Goal: Information Seeking & Learning: Learn about a topic

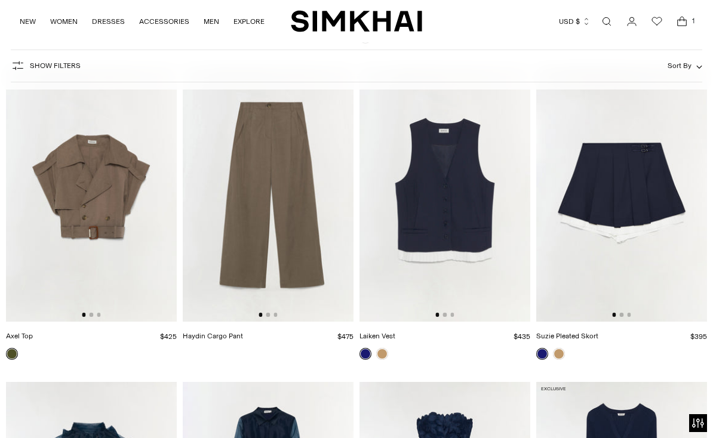
scroll to position [15276, 0]
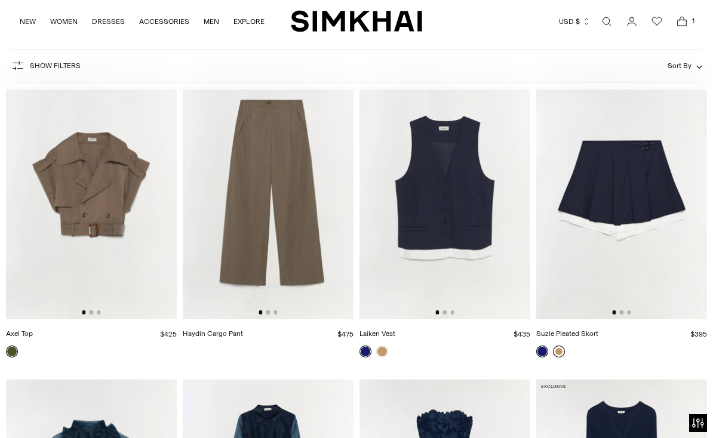
click at [559, 353] on link at bounding box center [559, 352] width 12 height 12
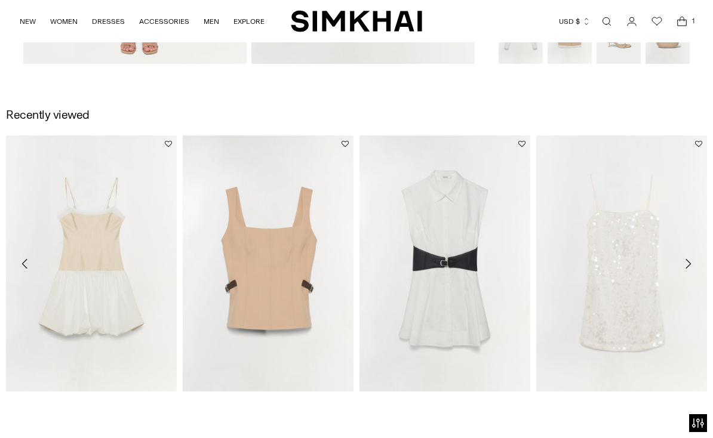
scroll to position [704, 0]
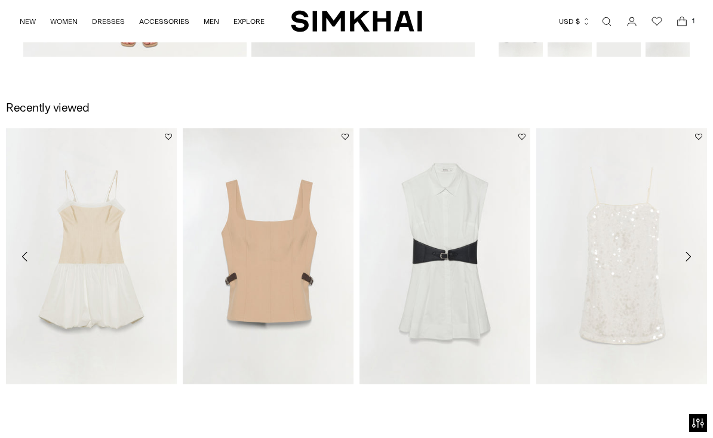
click at [688, 257] on icon "Move to next carousel slide" at bounding box center [687, 256] width 14 height 14
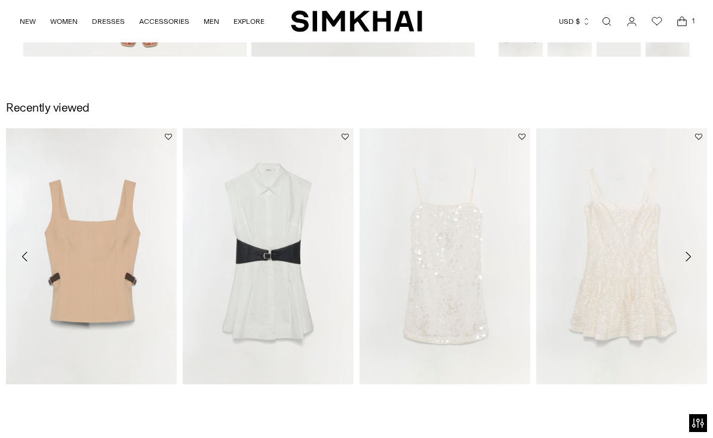
click at [688, 255] on icon "Move to next carousel slide" at bounding box center [687, 256] width 14 height 14
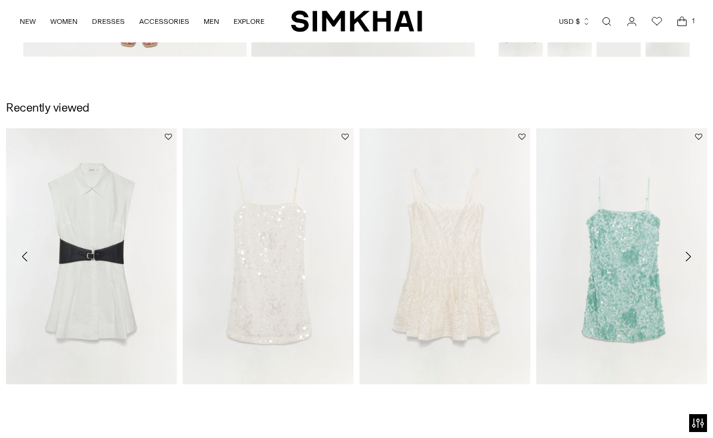
click at [24, 259] on icon "Move to previous carousel slide" at bounding box center [25, 256] width 14 height 14
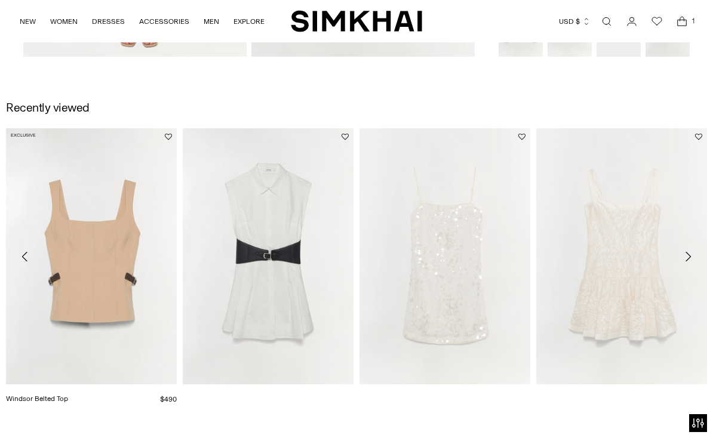
click at [68, 395] on link "Windsor Belted Top" at bounding box center [37, 399] width 62 height 8
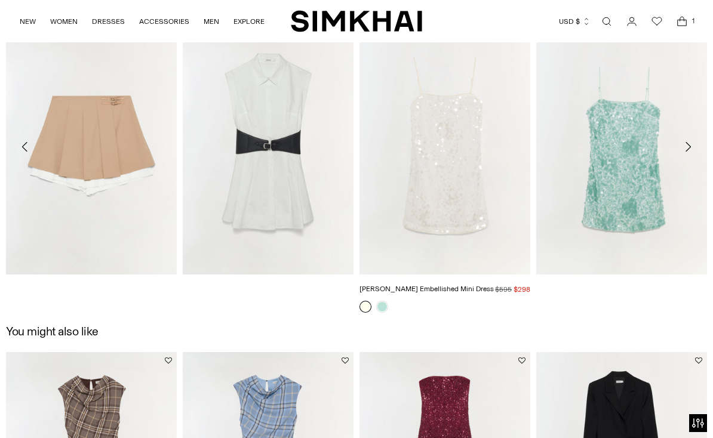
scroll to position [1346, 0]
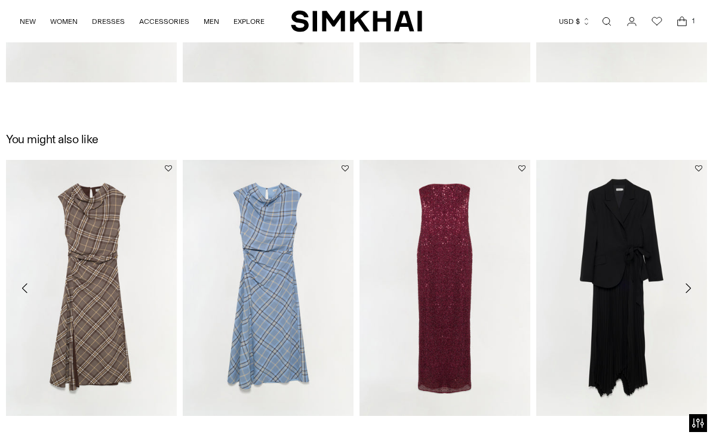
click at [688, 288] on icon "Move to next carousel slide" at bounding box center [687, 288] width 14 height 14
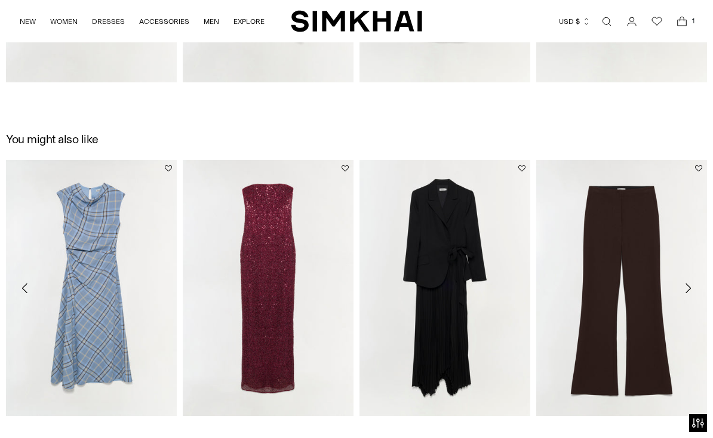
click at [688, 288] on icon "Move to next carousel slide" at bounding box center [687, 288] width 14 height 14
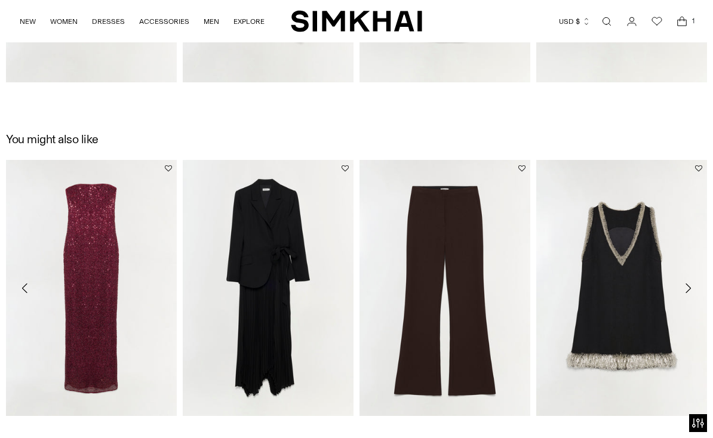
click at [688, 288] on icon "Move to next carousel slide" at bounding box center [687, 288] width 14 height 14
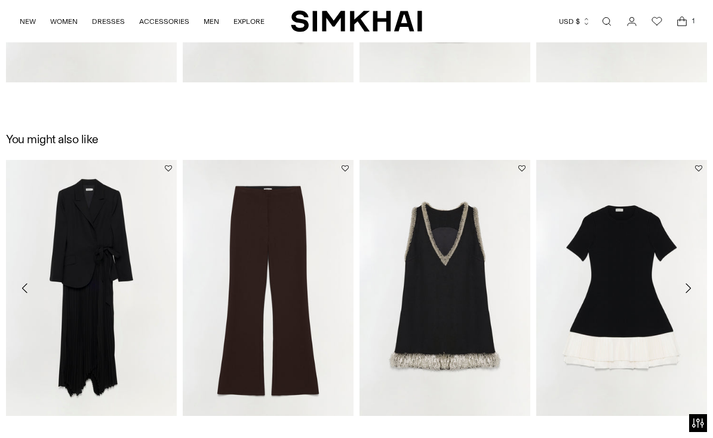
click at [688, 288] on icon "Move to next carousel slide" at bounding box center [687, 288] width 14 height 14
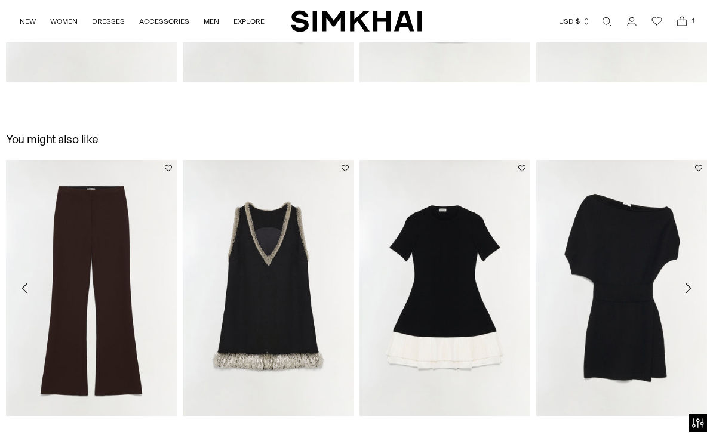
click at [688, 288] on icon "Move to next carousel slide" at bounding box center [687, 288] width 14 height 14
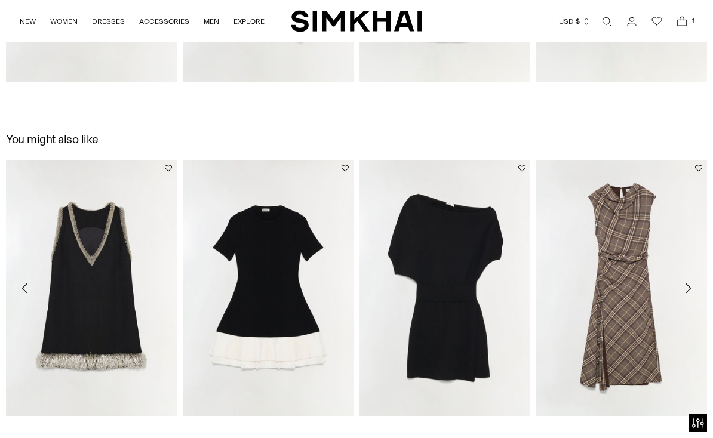
click at [688, 288] on icon "Move to next carousel slide" at bounding box center [687, 288] width 14 height 14
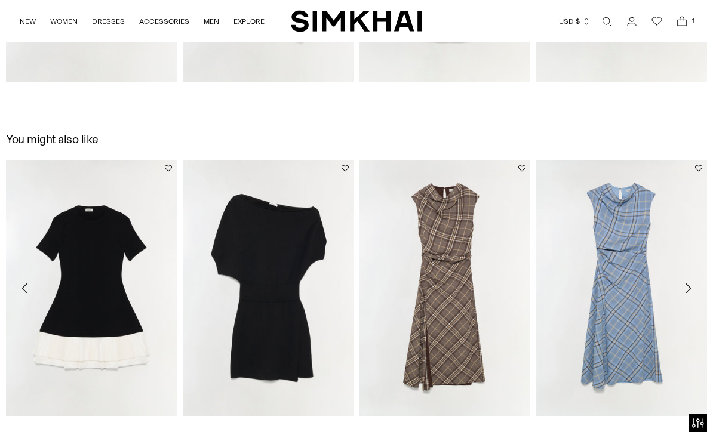
click at [688, 288] on icon "Move to next carousel slide" at bounding box center [687, 288] width 14 height 14
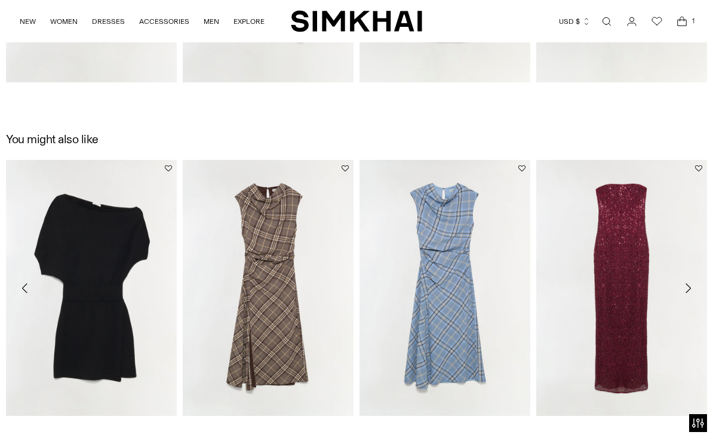
click at [688, 288] on icon "Move to next carousel slide" at bounding box center [687, 288] width 14 height 14
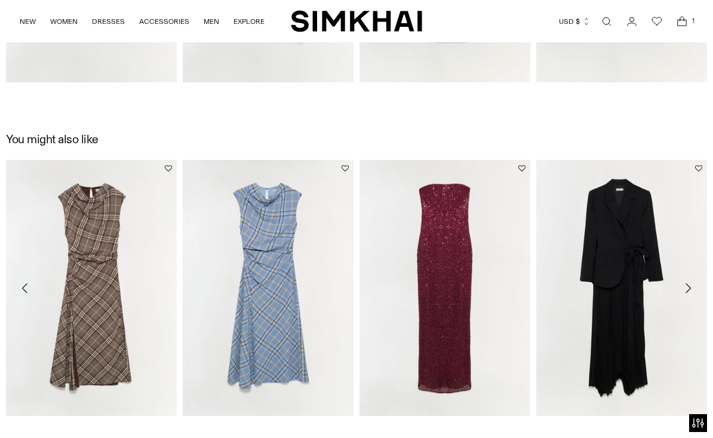
click at [688, 288] on icon "Move to next carousel slide" at bounding box center [687, 288] width 14 height 14
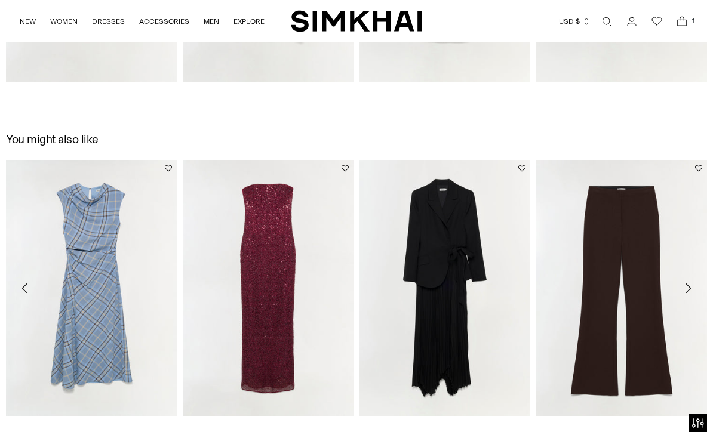
click at [688, 288] on icon "Move to next carousel slide" at bounding box center [687, 288] width 14 height 14
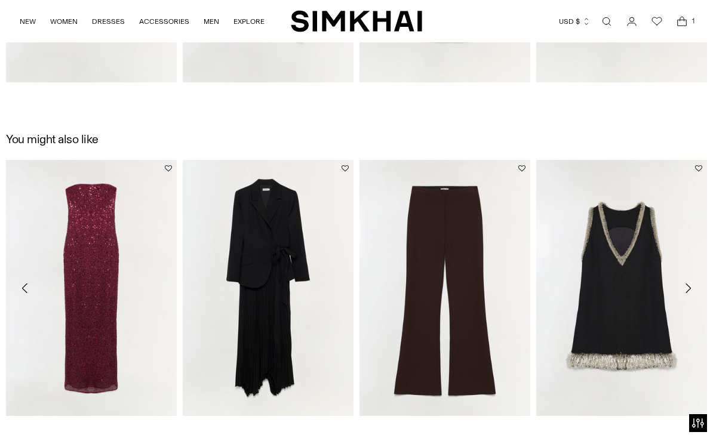
click at [688, 288] on icon "Move to next carousel slide" at bounding box center [687, 288] width 14 height 14
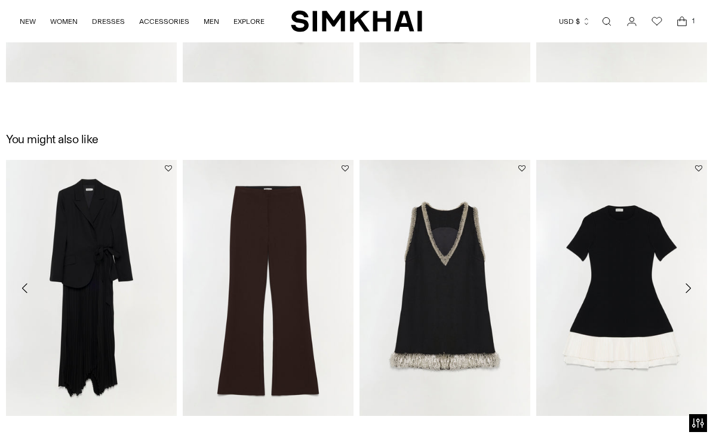
click at [688, 288] on icon "Move to next carousel slide" at bounding box center [687, 288] width 14 height 14
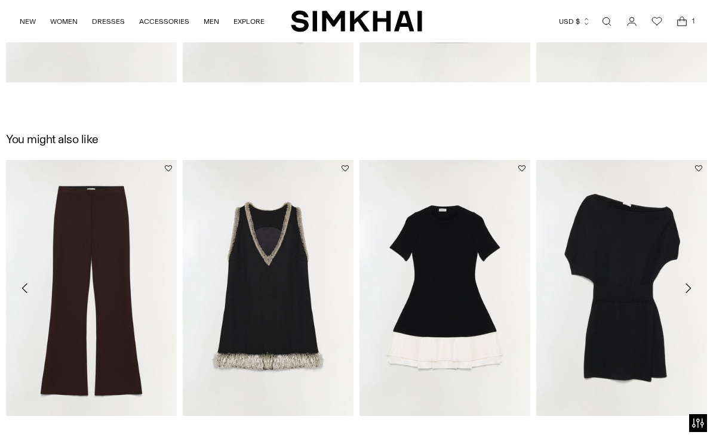
click at [688, 288] on icon "Move to next carousel slide" at bounding box center [687, 288] width 14 height 14
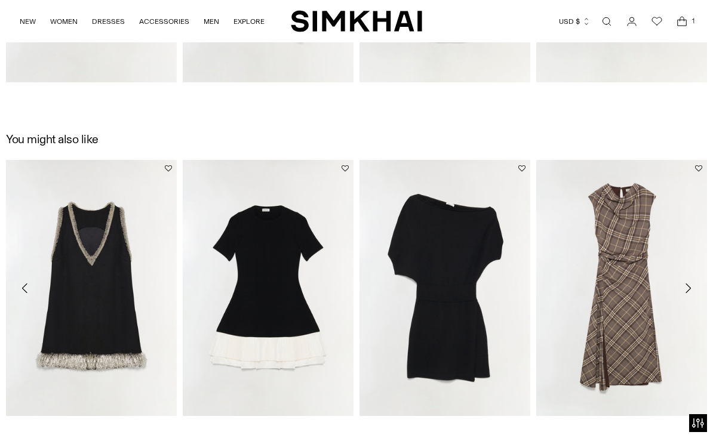
click at [688, 288] on icon "Move to next carousel slide" at bounding box center [687, 288] width 14 height 14
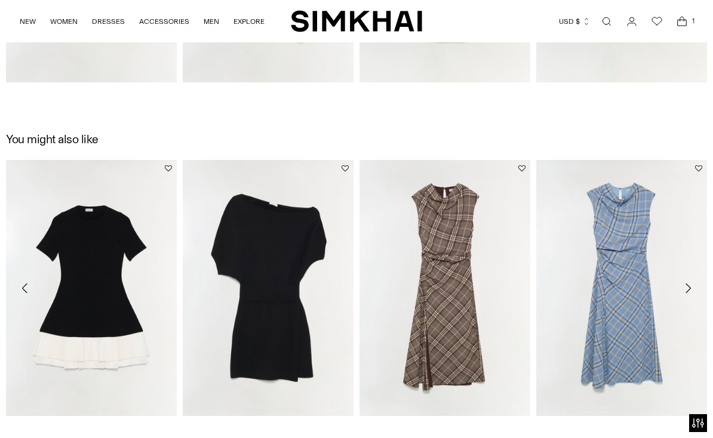
click at [688, 288] on icon "Move to next carousel slide" at bounding box center [687, 288] width 14 height 14
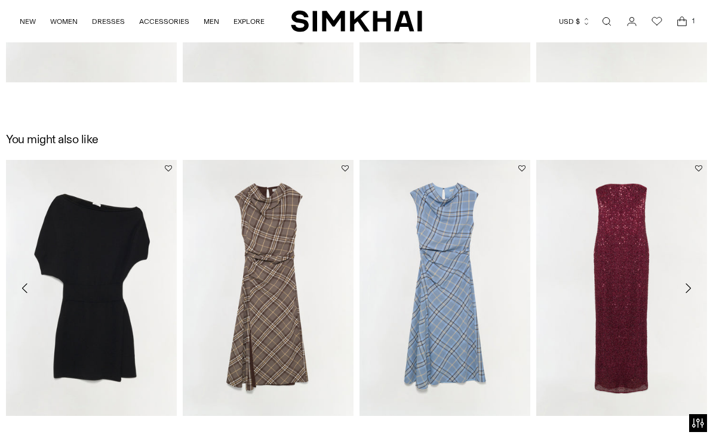
click at [688, 288] on icon "Move to next carousel slide" at bounding box center [687, 288] width 14 height 14
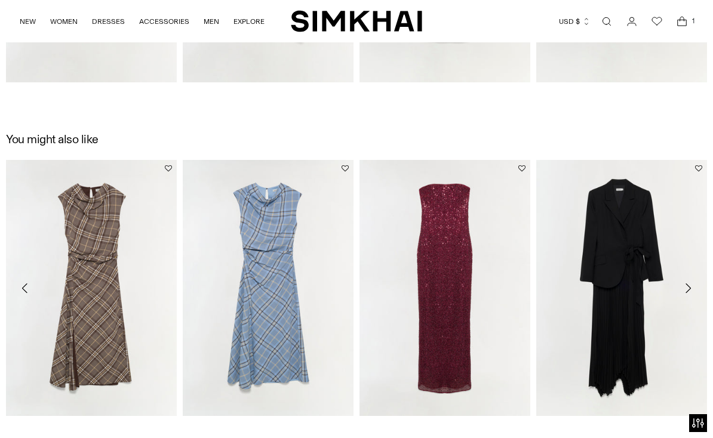
click at [688, 288] on icon "Move to next carousel slide" at bounding box center [687, 288] width 14 height 14
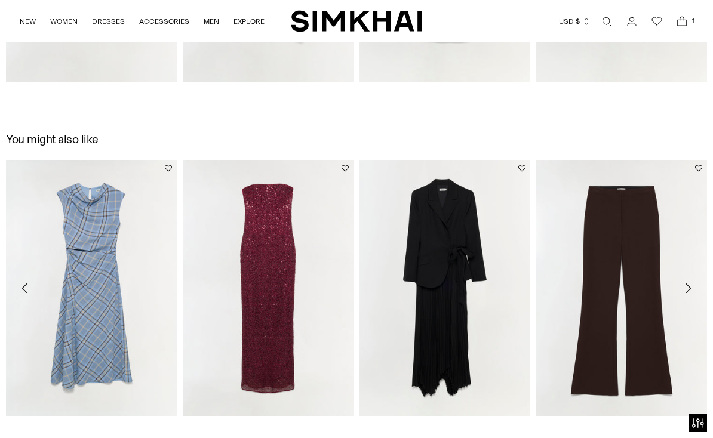
click at [688, 288] on icon "Move to next carousel slide" at bounding box center [687, 288] width 14 height 14
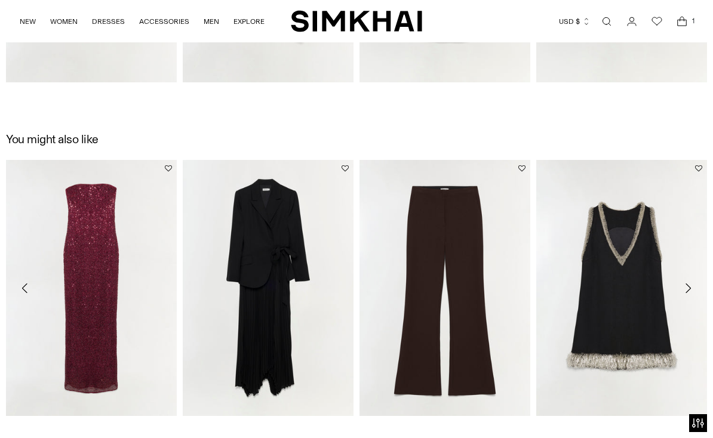
click at [688, 288] on icon "Move to next carousel slide" at bounding box center [687, 288] width 14 height 14
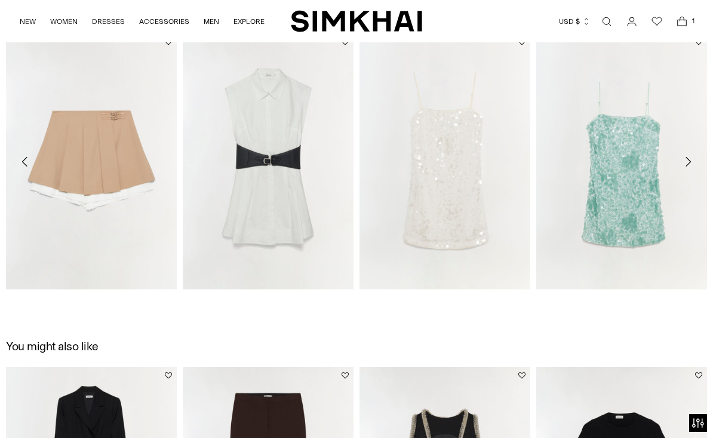
scroll to position [1477, 0]
